Goal: Information Seeking & Learning: Learn about a topic

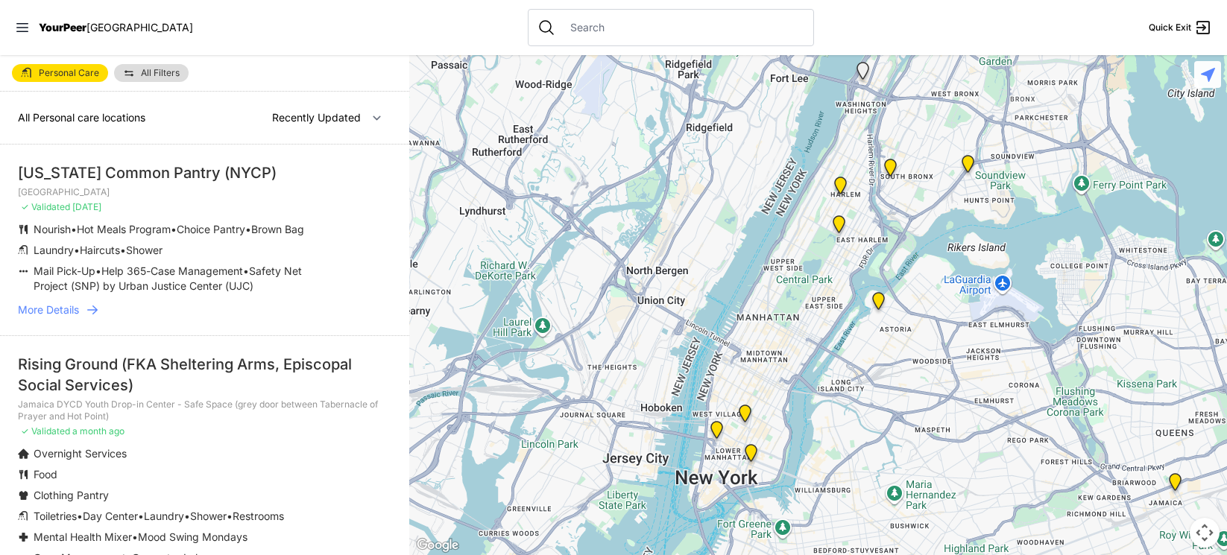
click at [83, 28] on span "YourPeer" at bounding box center [63, 27] width 48 height 13
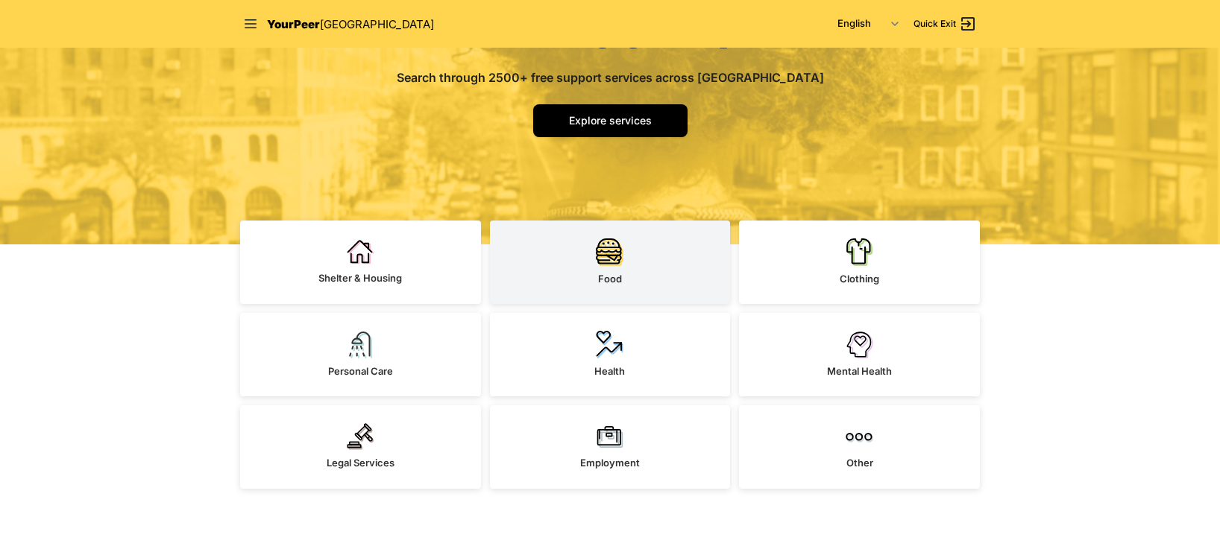
scroll to position [298, 0]
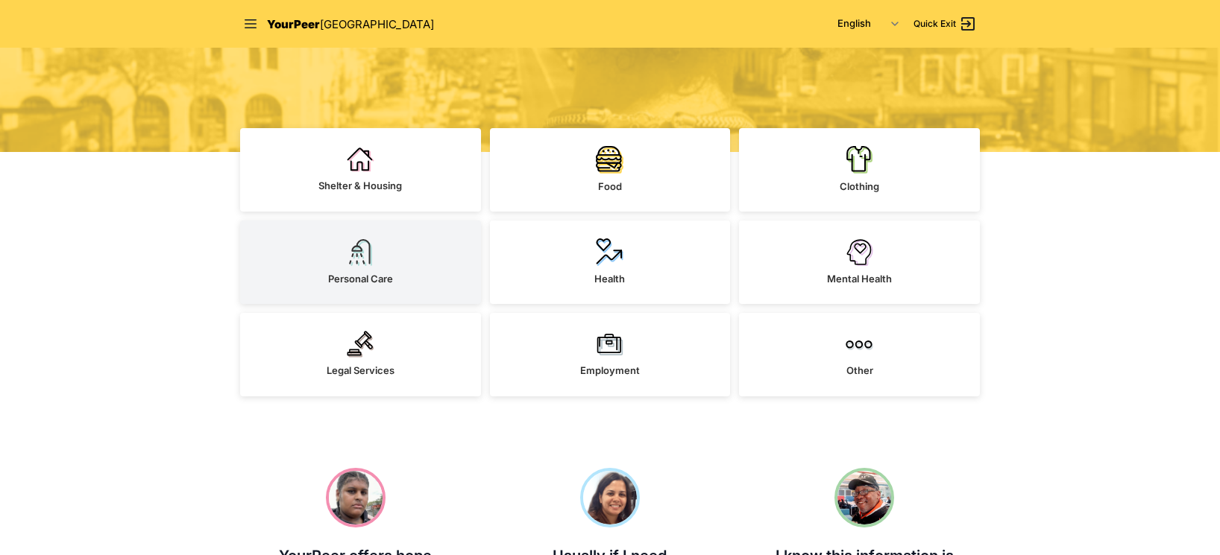
click at [342, 269] on link "Personal Care" at bounding box center [360, 263] width 241 height 84
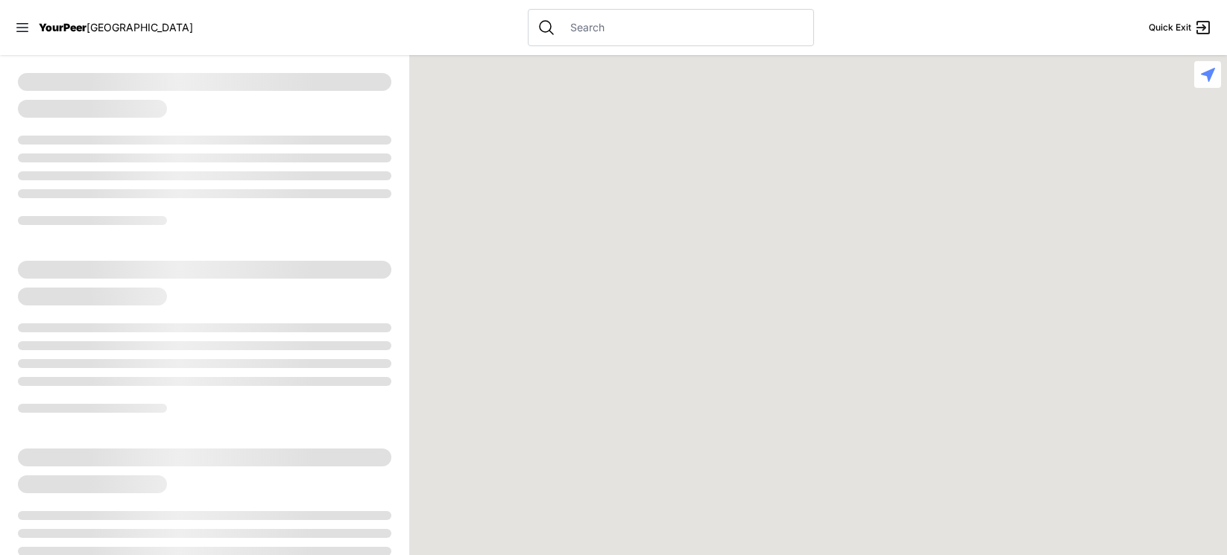
select select "recentlyUpdated"
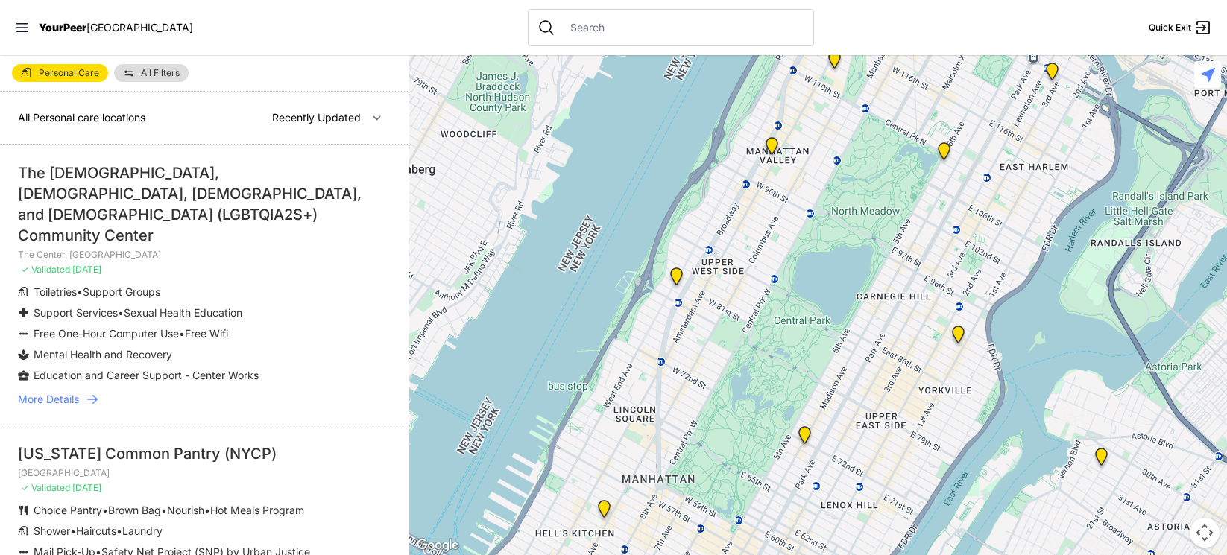
click at [165, 69] on span "All Filters" at bounding box center [160, 73] width 39 height 9
click at [151, 73] on span "All Filters" at bounding box center [160, 73] width 39 height 9
click at [306, 117] on select "Nearby Recently Updated Most Services" at bounding box center [326, 118] width 129 height 28
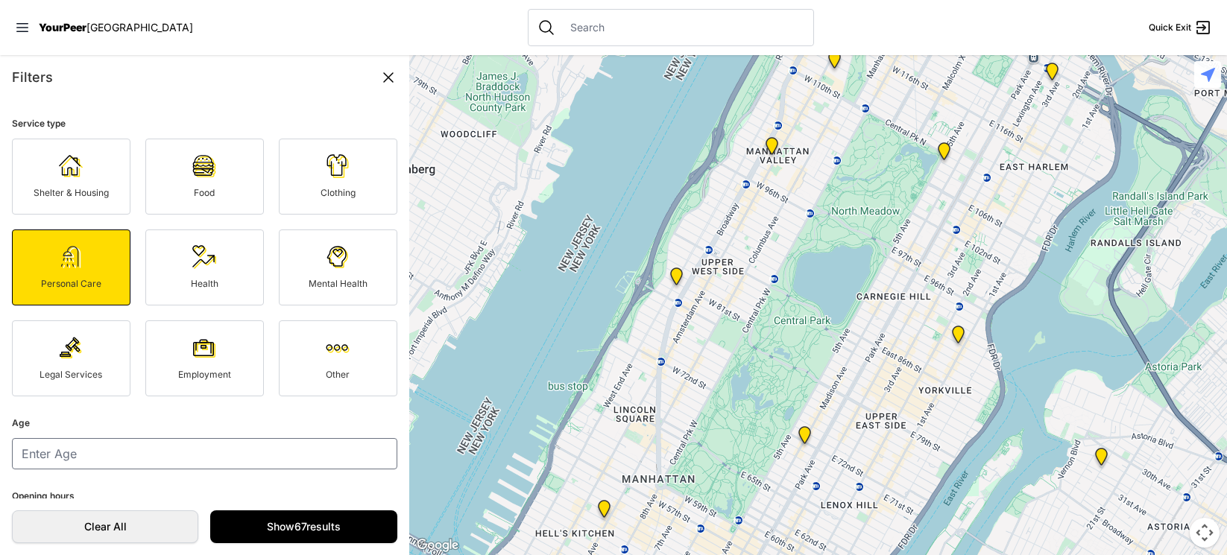
click at [326, 266] on img at bounding box center [338, 257] width 24 height 24
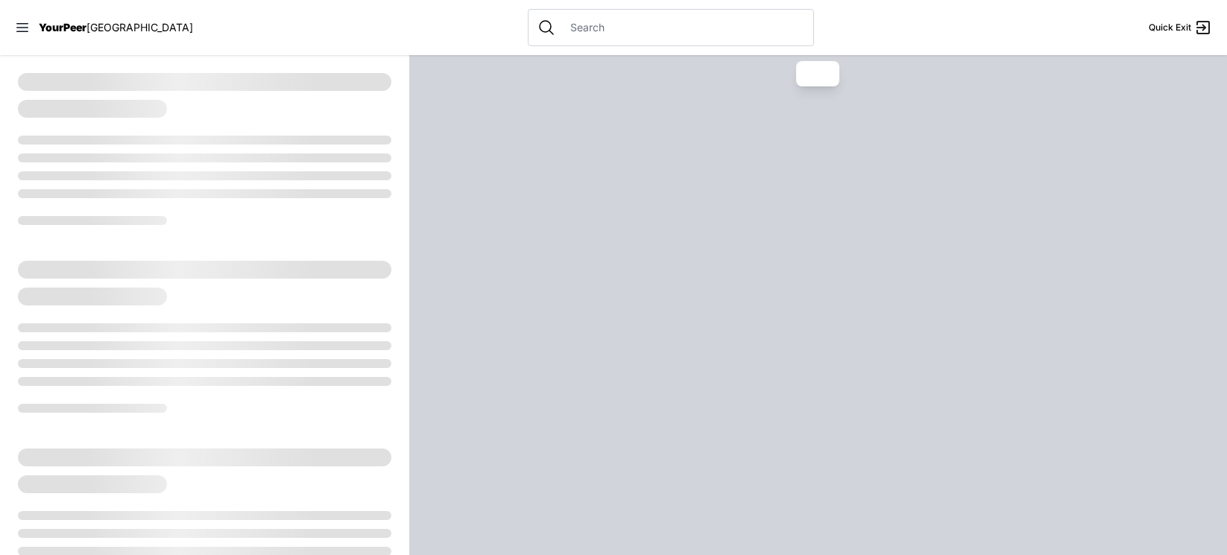
select select "recentlyUpdated"
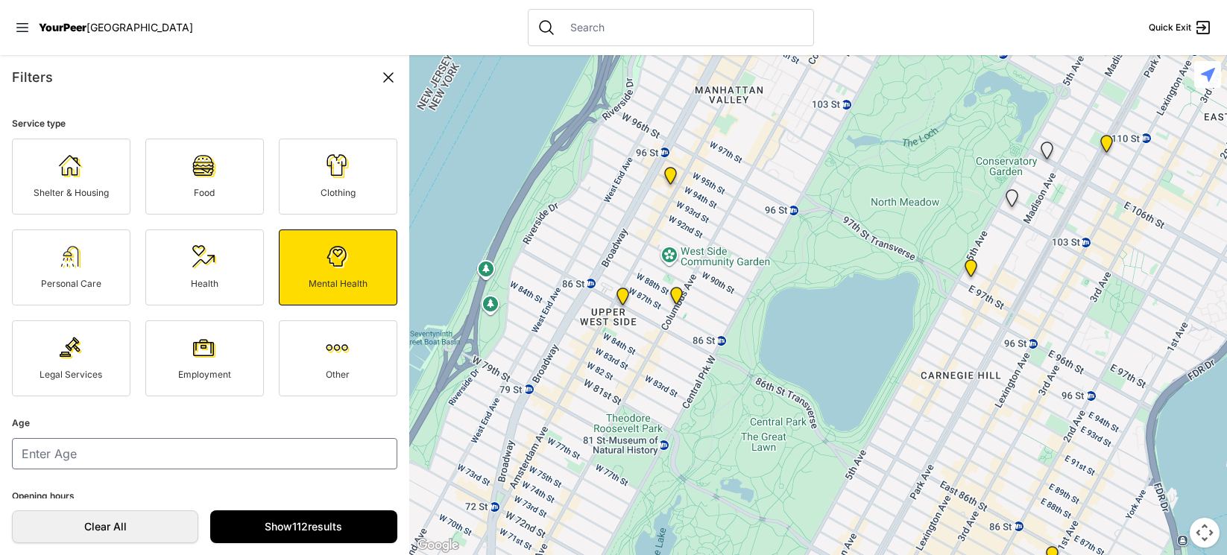
click at [73, 277] on link "Personal Care" at bounding box center [71, 268] width 119 height 76
select select "recentlyUpdated"
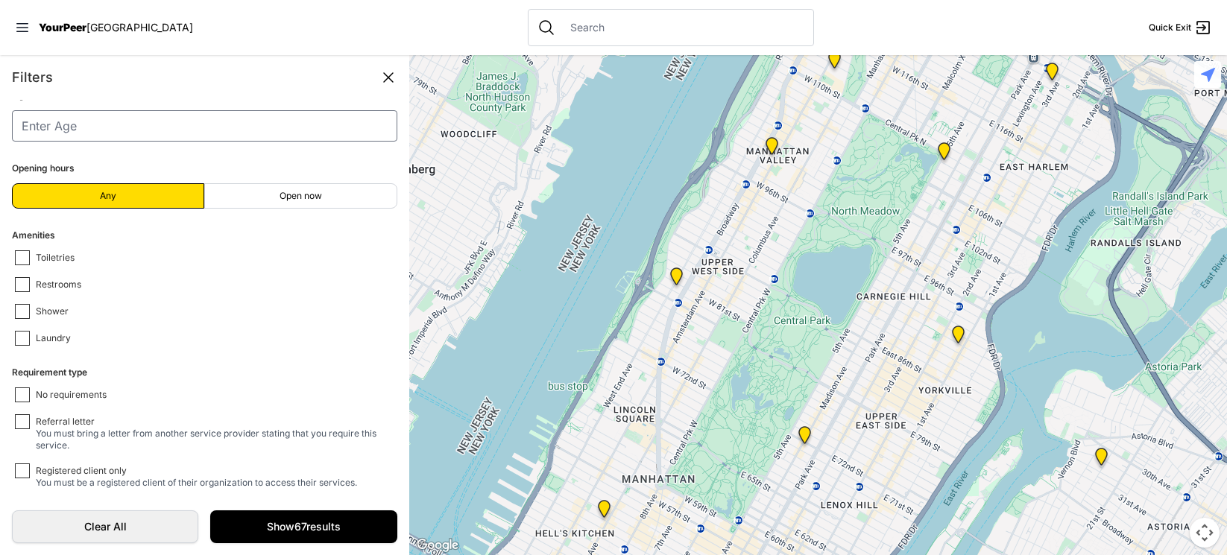
scroll to position [333, 0]
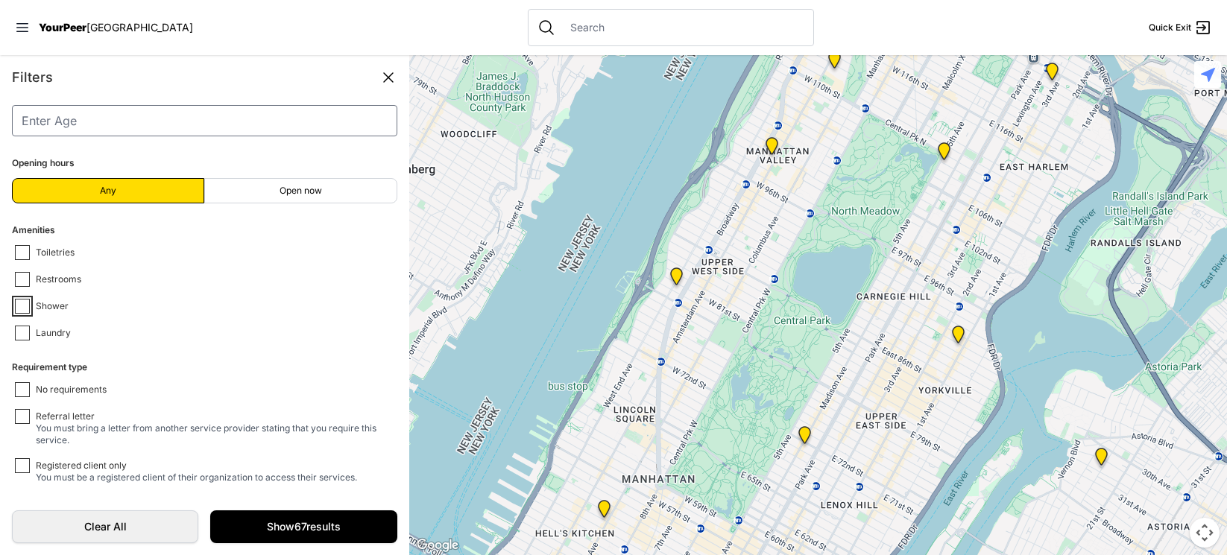
click at [25, 311] on input "Shower" at bounding box center [22, 306] width 15 height 15
checkbox input "false"
click at [20, 333] on input "Laundry" at bounding box center [22, 333] width 15 height 15
checkbox input "false"
select select "recentlyUpdated"
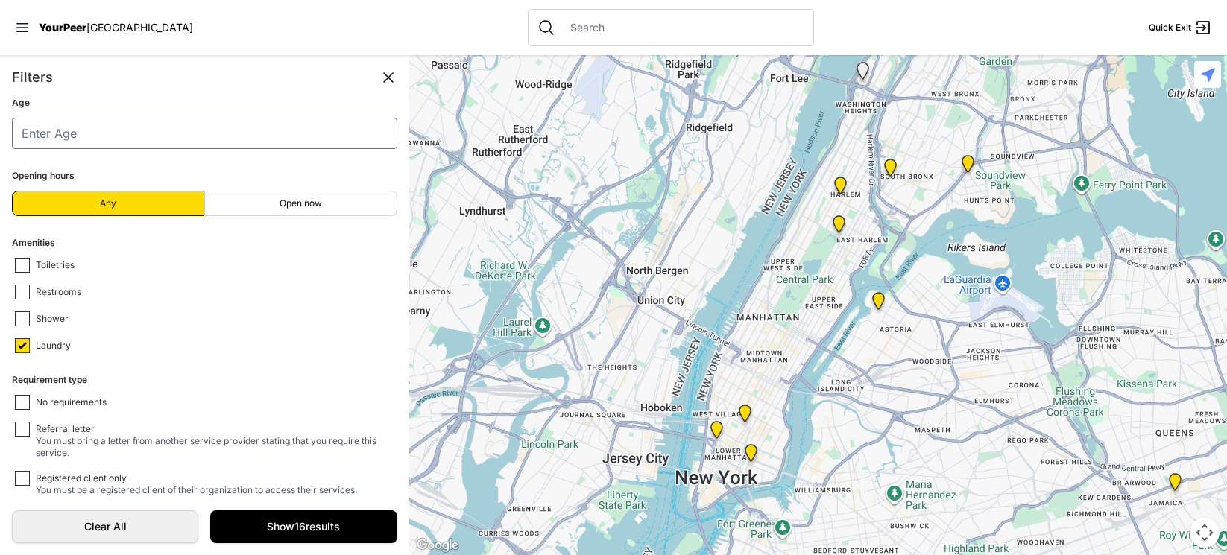
scroll to position [333, 0]
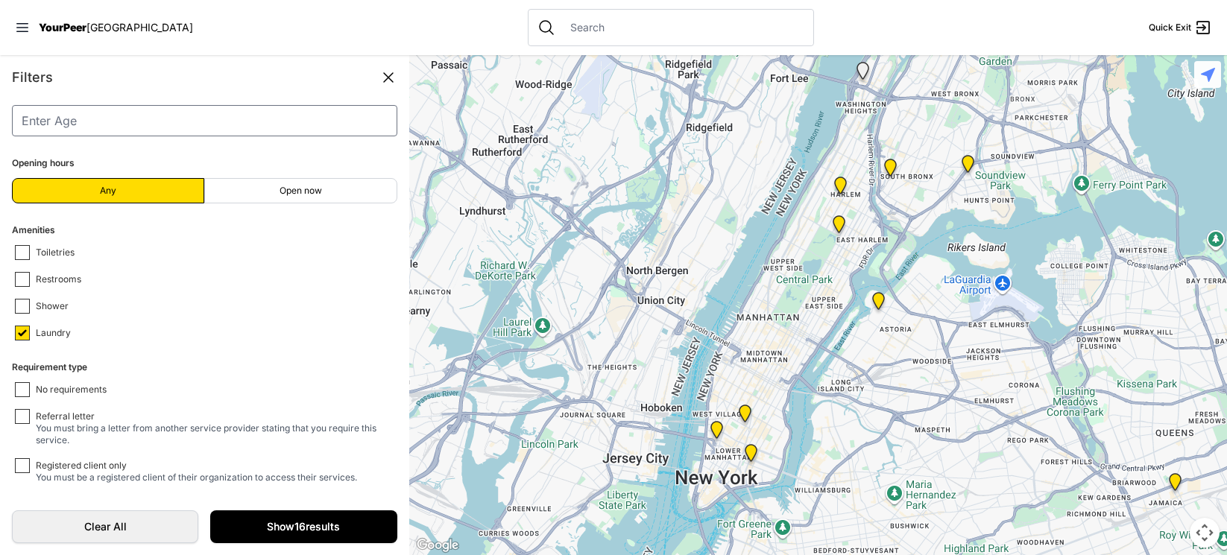
click at [348, 526] on link "Show 16 results" at bounding box center [303, 527] width 186 height 33
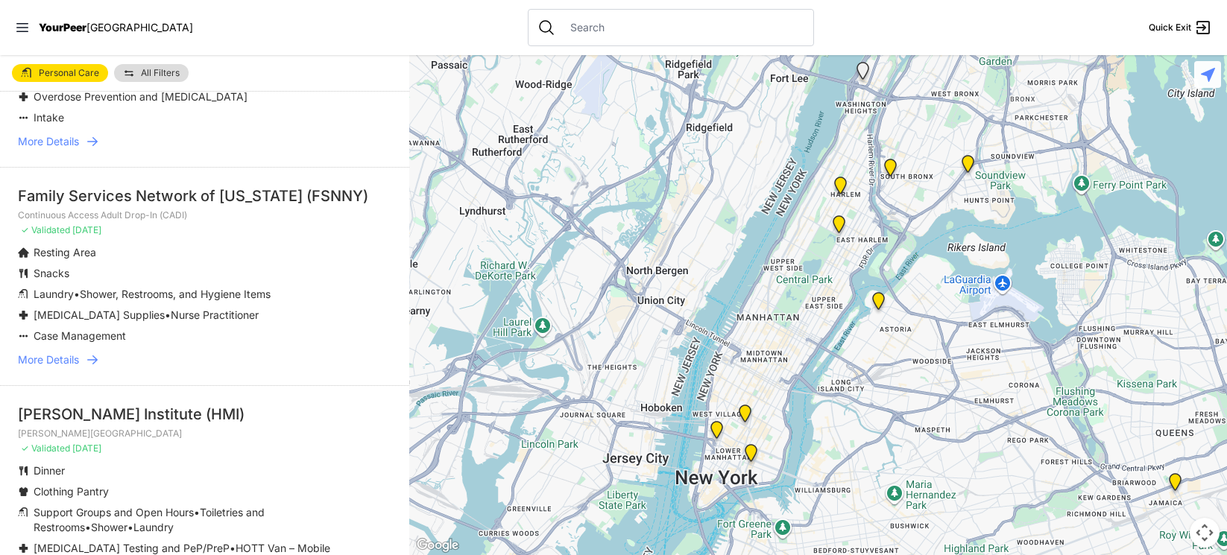
scroll to position [2237, 0]
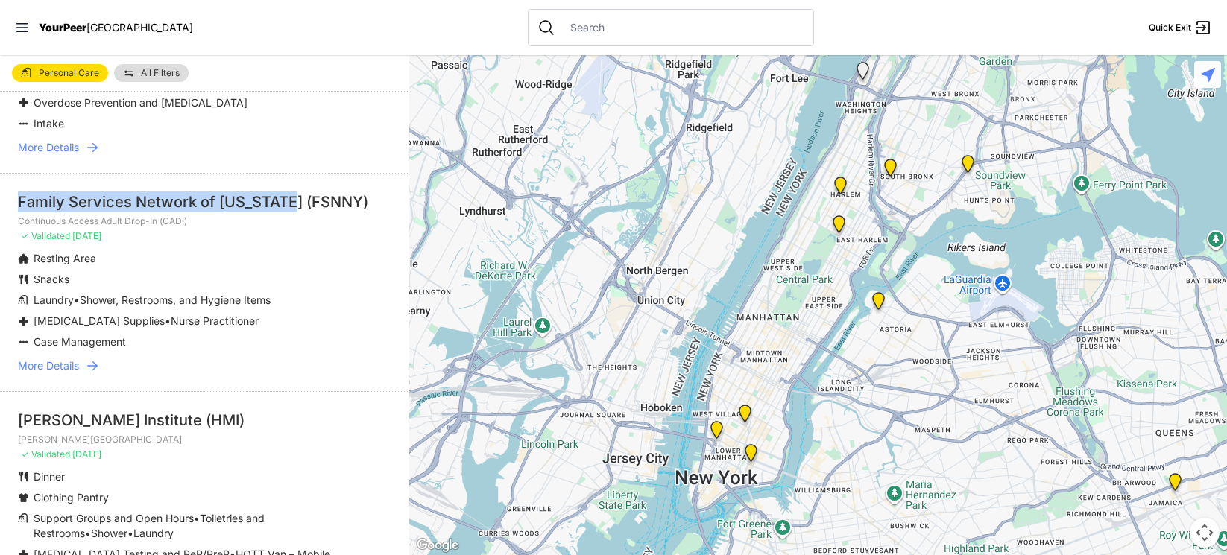
drag, startPoint x: 292, startPoint y: 192, endPoint x: 16, endPoint y: 189, distance: 275.9
click at [16, 189] on li "Family Services Network of New York (FSNNY) Continuous Access Adult Drop-In (CA…" at bounding box center [204, 282] width 409 height 218
copy div "Family Services Network of New York"
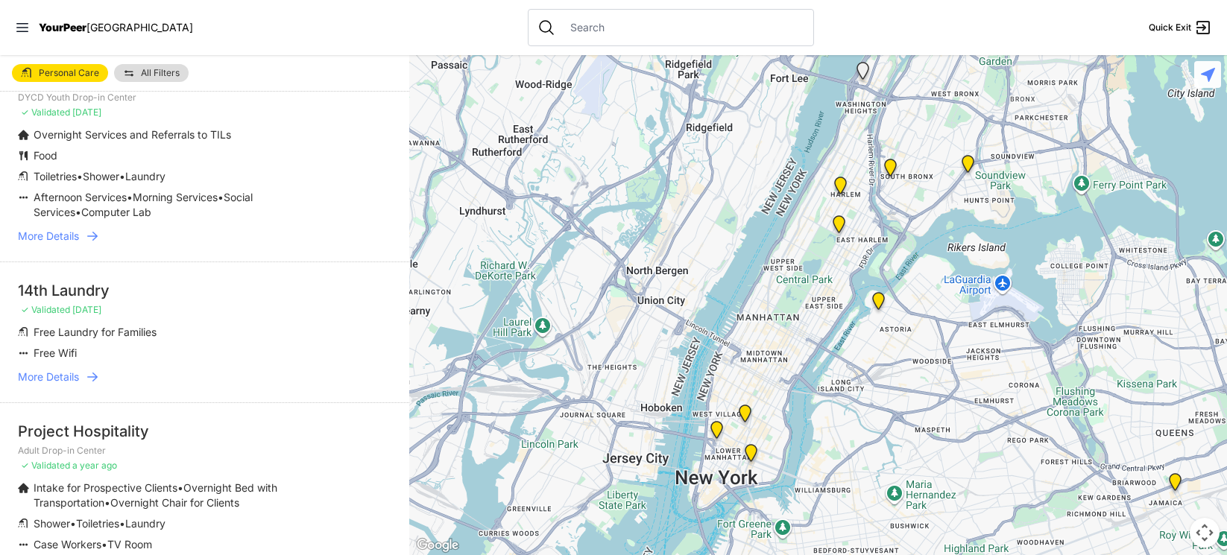
scroll to position [3408, 0]
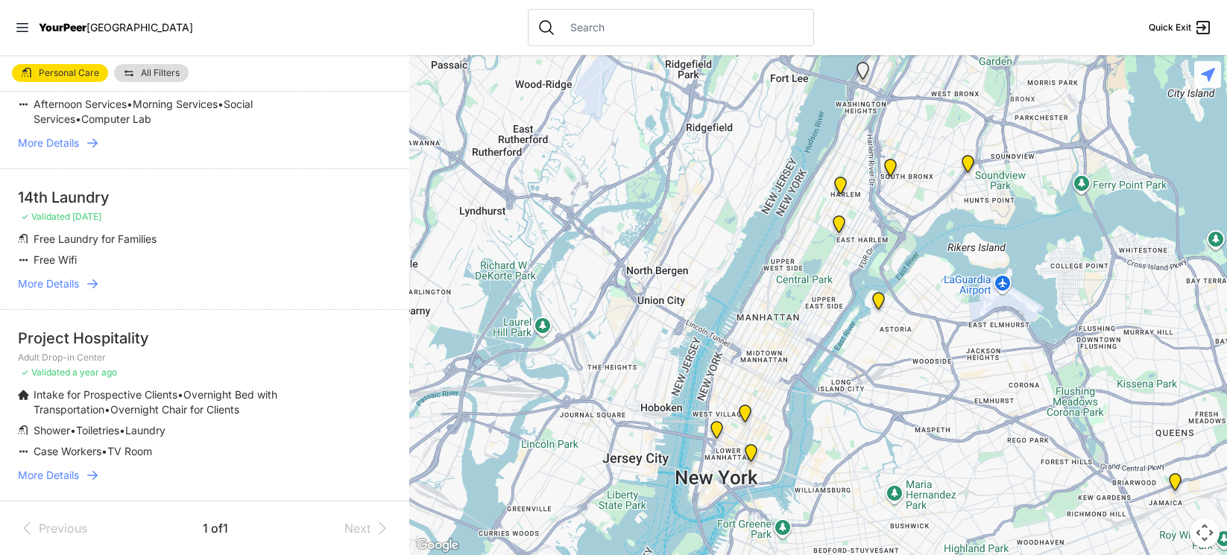
click at [75, 29] on span "YourPeer" at bounding box center [63, 27] width 48 height 13
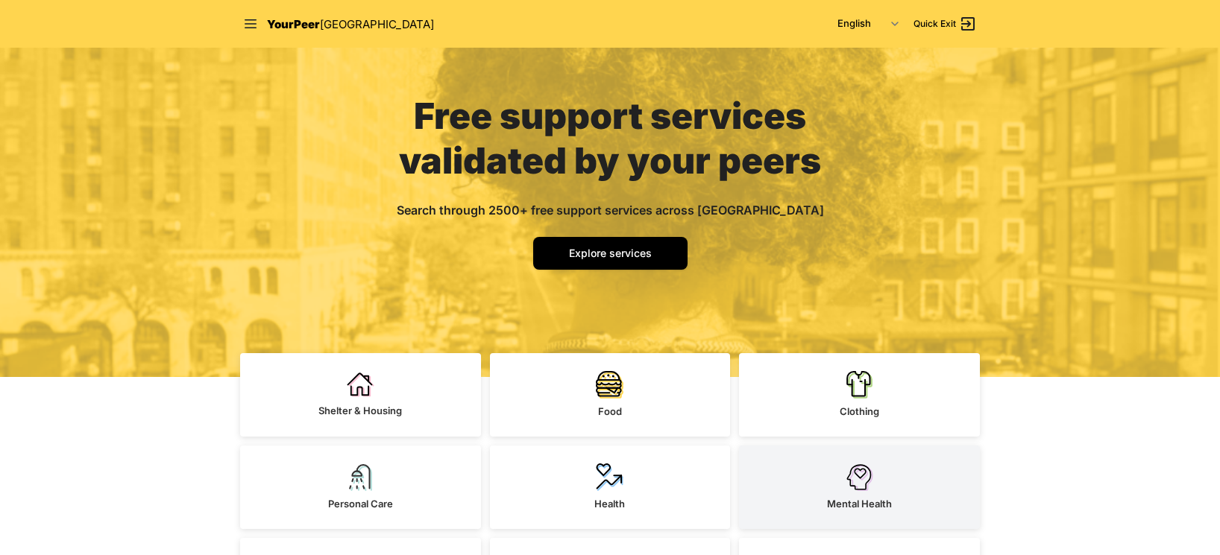
scroll to position [298, 0]
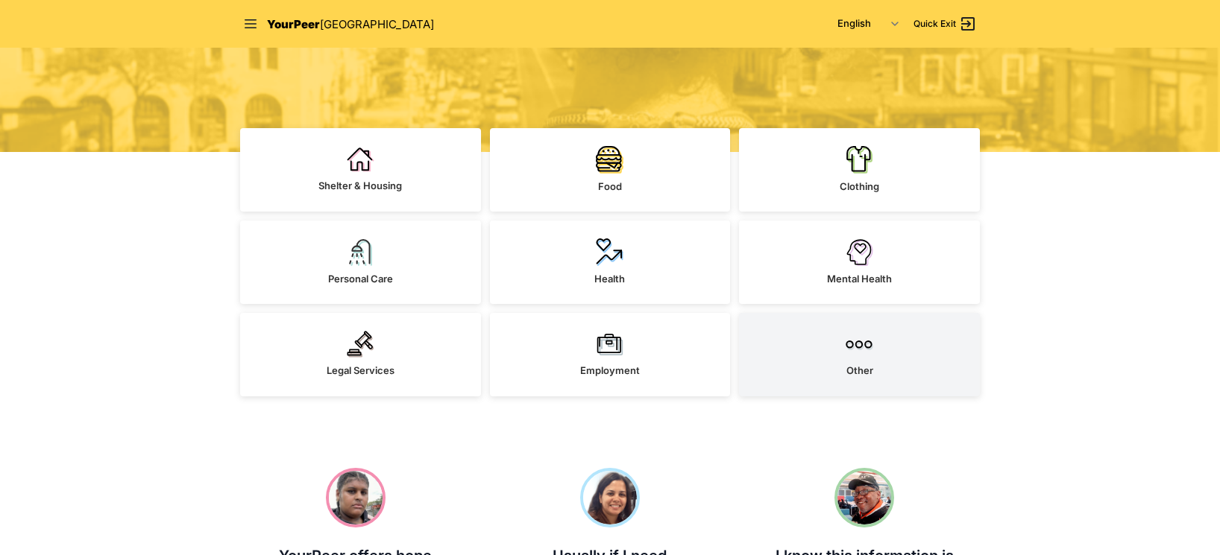
click at [863, 371] on span "Other" at bounding box center [859, 371] width 27 height 12
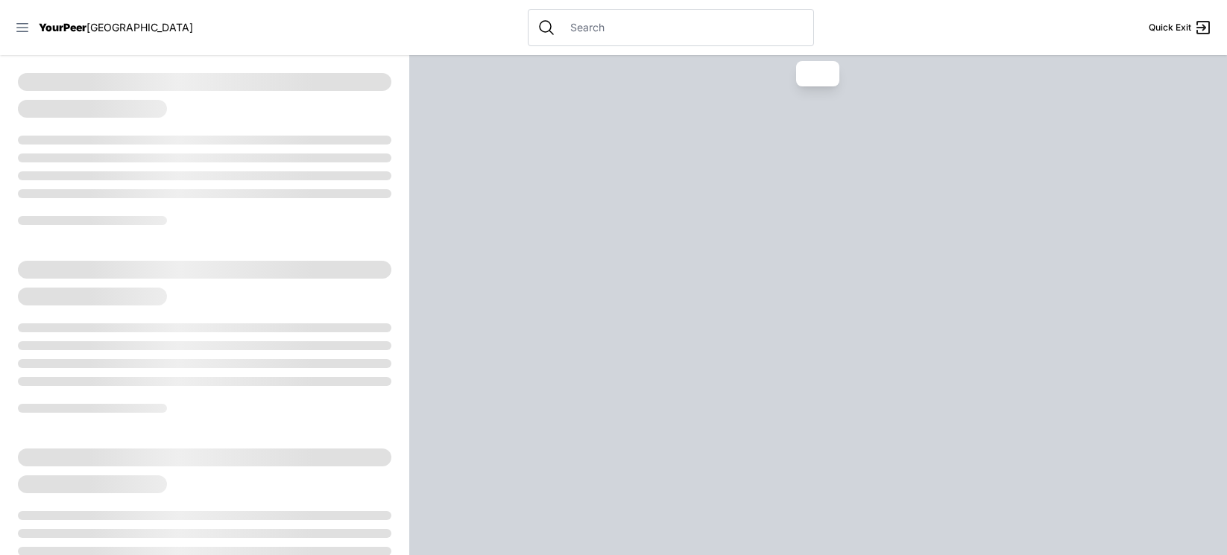
click at [22, 26] on icon at bounding box center [22, 27] width 15 height 15
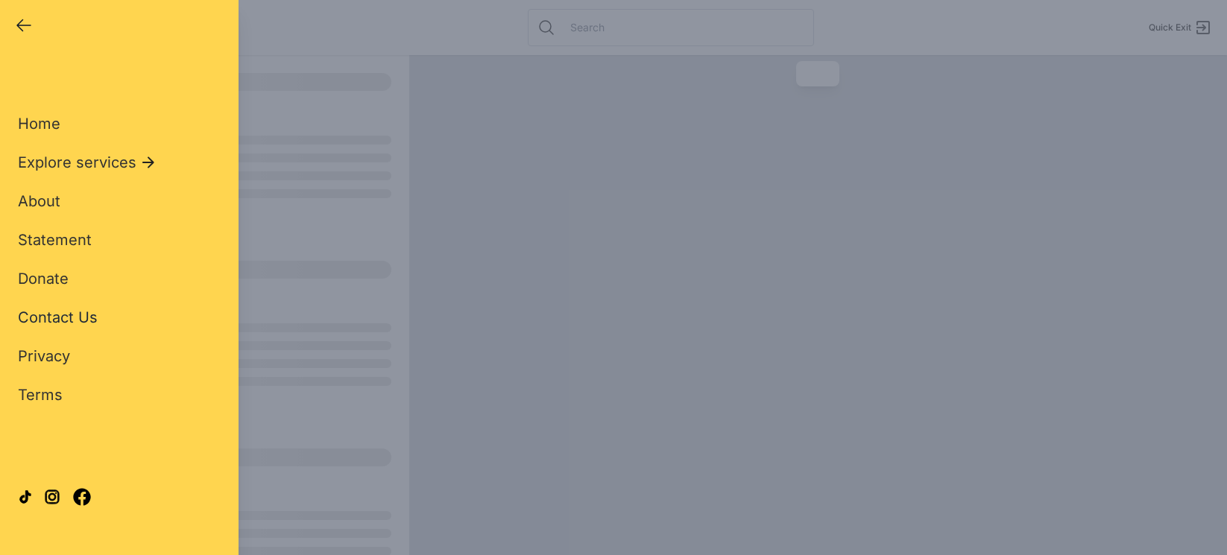
click at [60, 315] on span "Contact Us" at bounding box center [58, 318] width 80 height 18
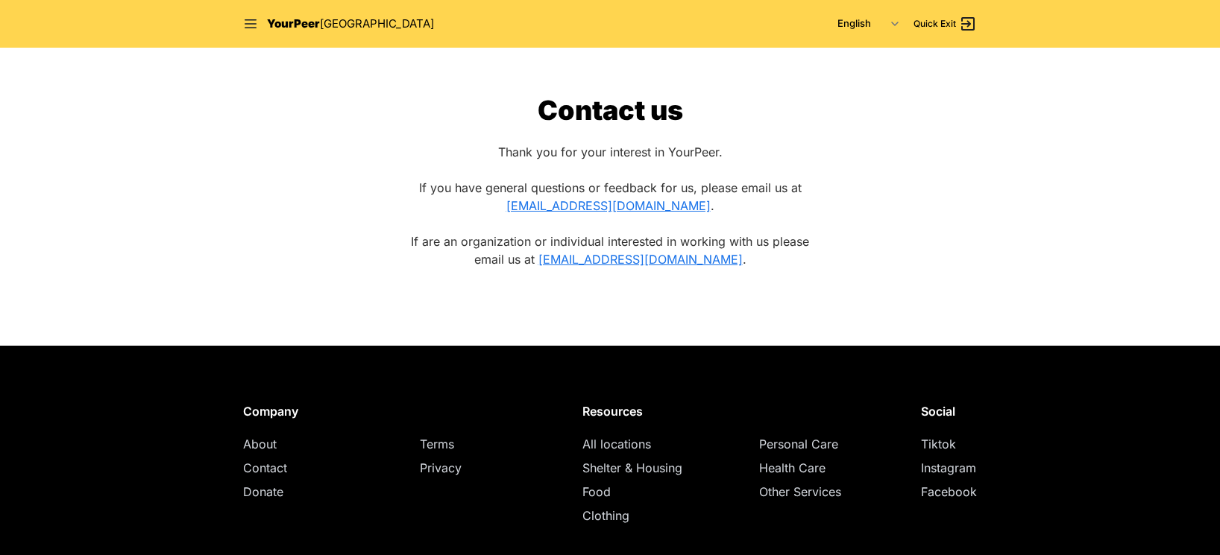
click at [262, 443] on span "About" at bounding box center [260, 444] width 34 height 15
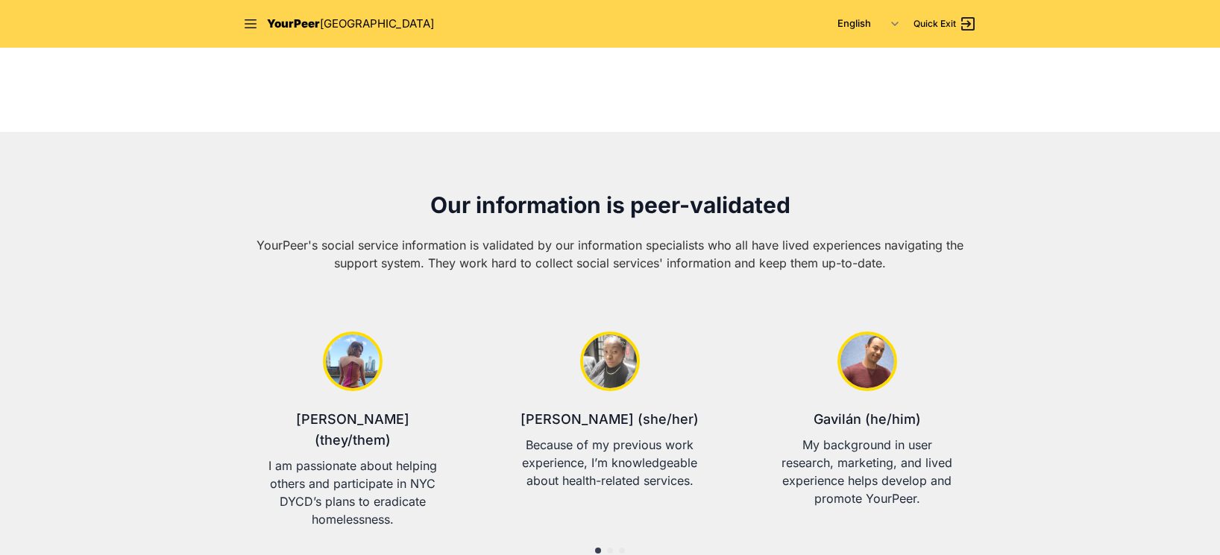
scroll to position [373, 0]
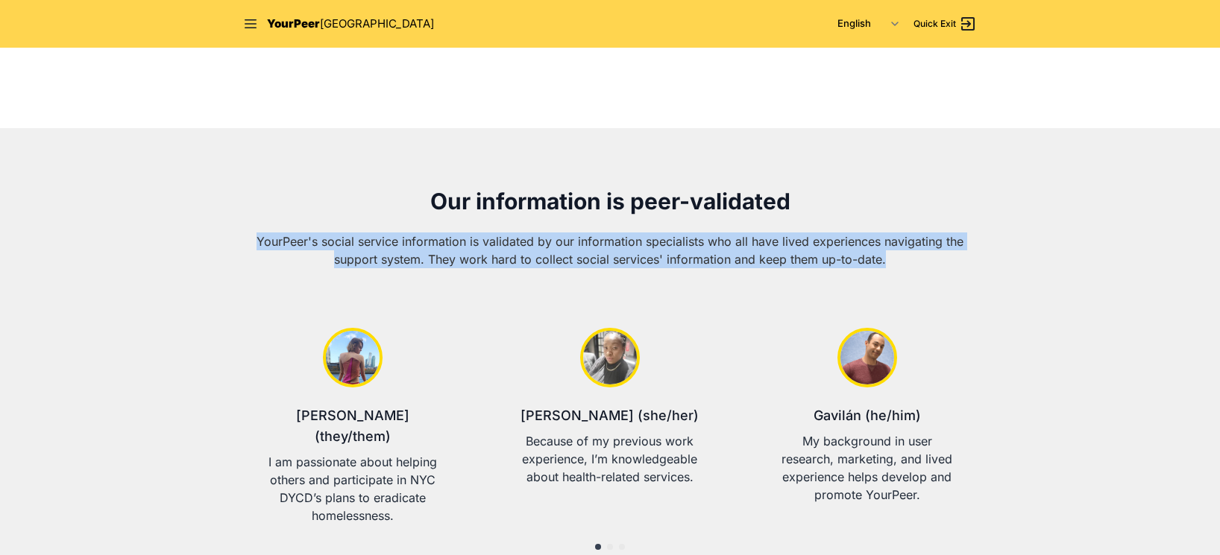
drag, startPoint x: 851, startPoint y: 242, endPoint x: 218, endPoint y: 222, distance: 634.0
click at [205, 222] on section "Our information is peer-validated YourPeer's social service information is vali…" at bounding box center [610, 374] width 1220 height 492
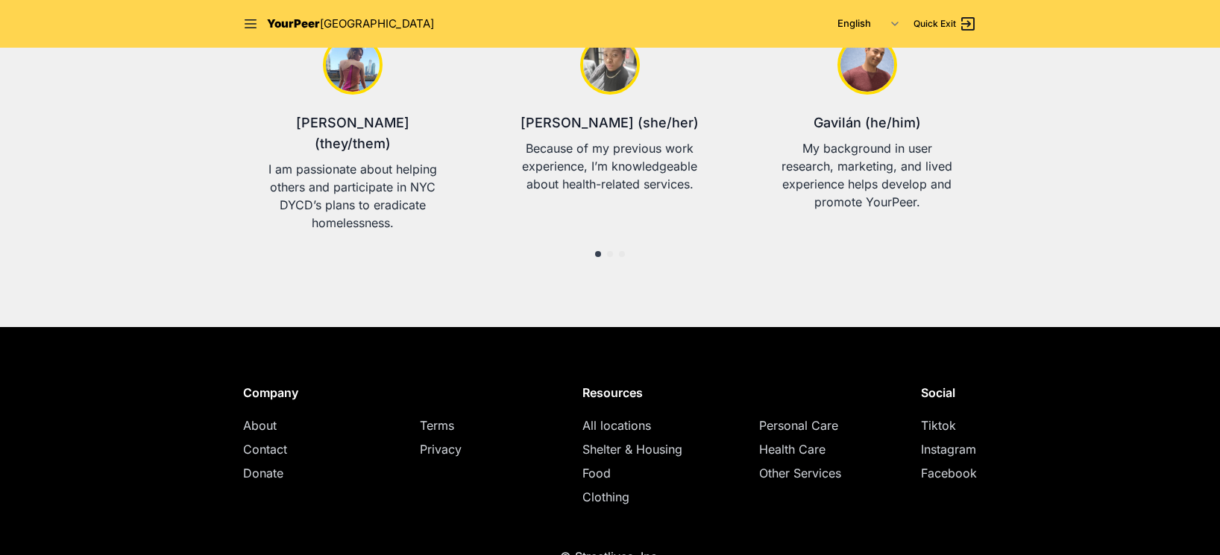
scroll to position [673, 0]
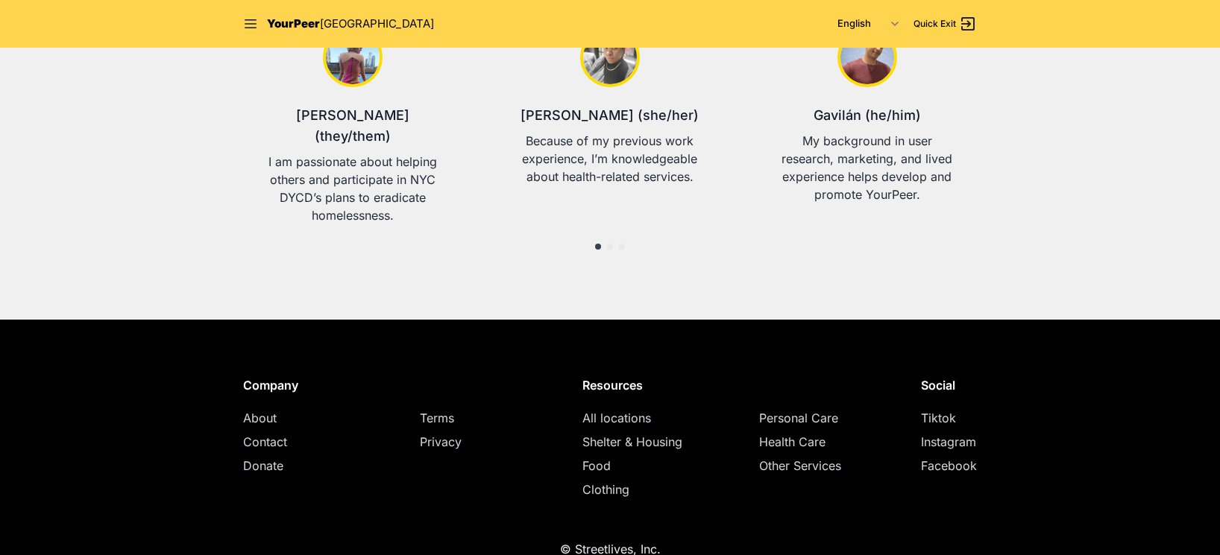
click at [626, 411] on span "All locations" at bounding box center [616, 418] width 69 height 15
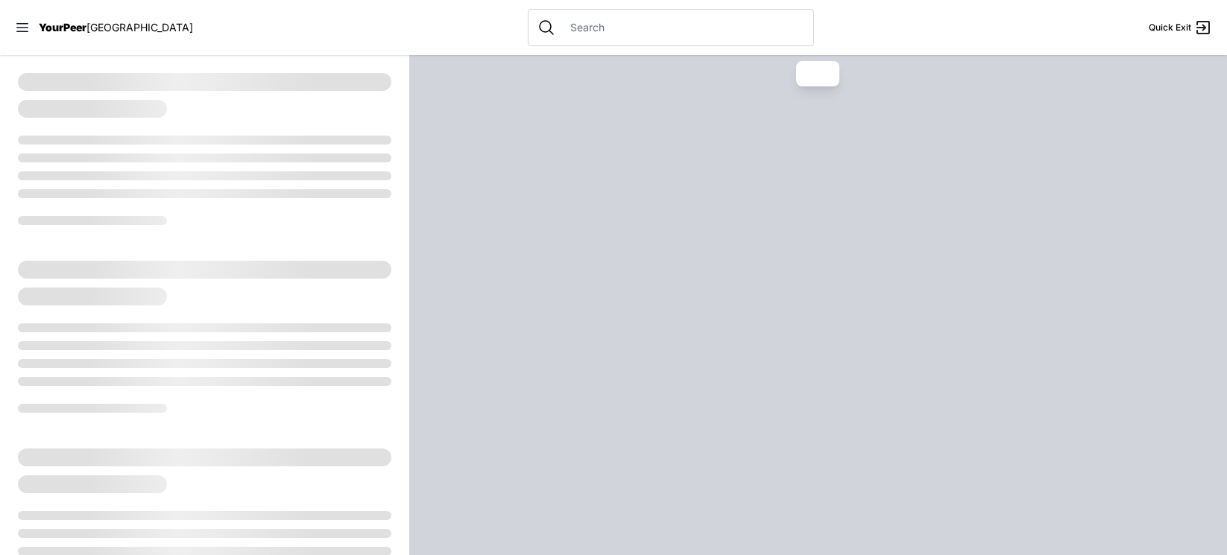
select select "recentlyUpdated"
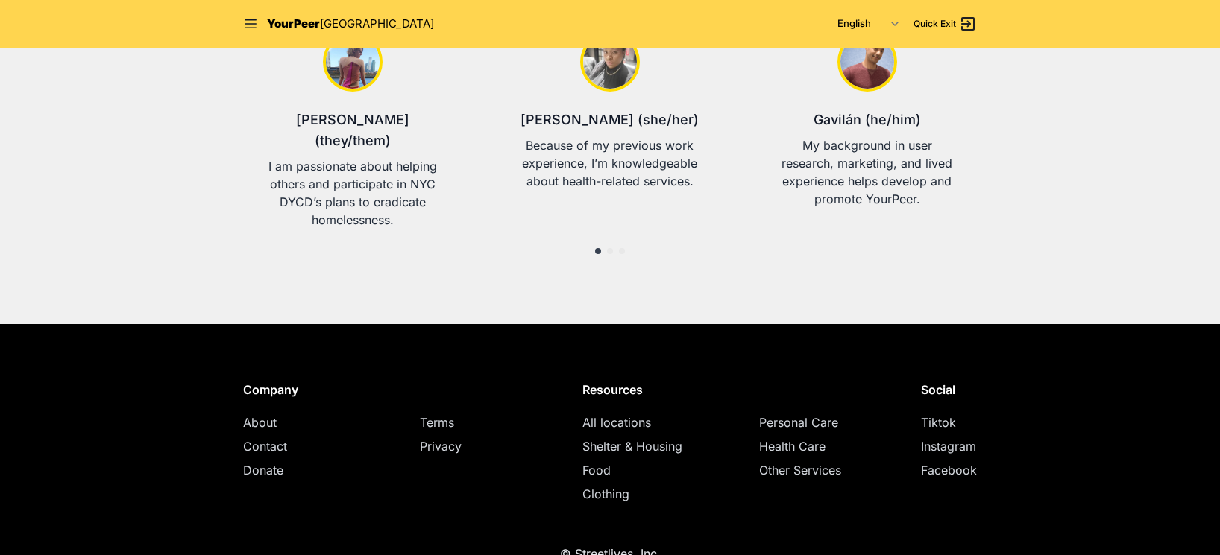
scroll to position [673, 0]
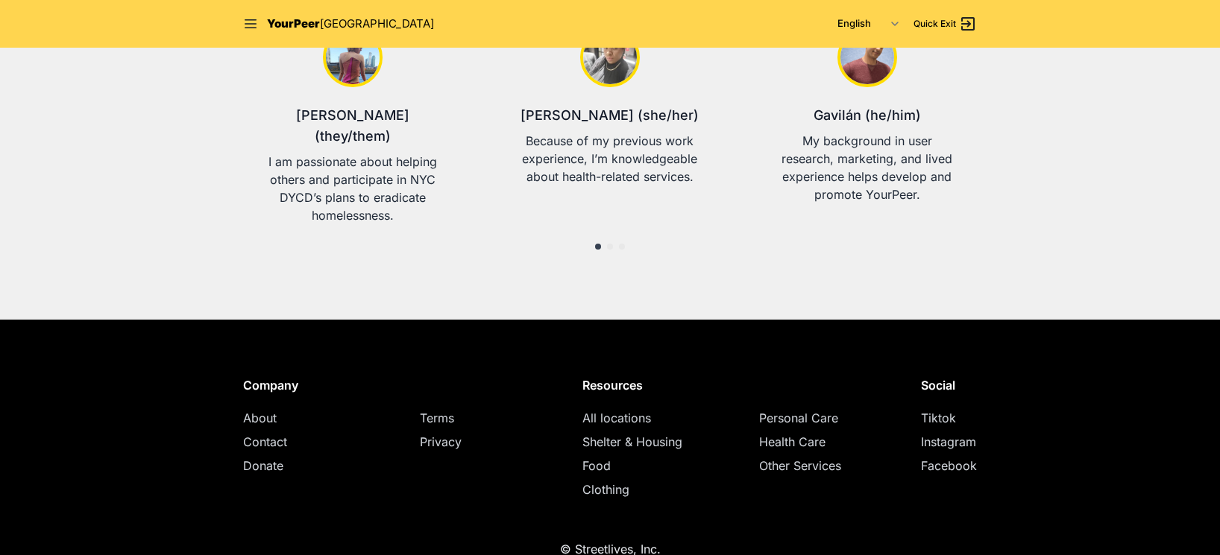
click at [253, 411] on span "About" at bounding box center [260, 418] width 34 height 15
